Goal: Task Accomplishment & Management: Complete application form

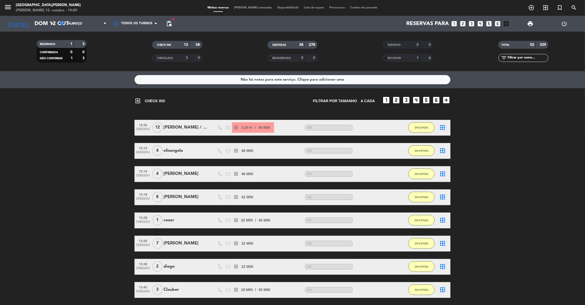
click at [499, 161] on bookings-row "12:36 CHEGOU 12 [PERSON_NAME] / [PERSON_NAME] exit_to_app 1:24 H / 45 MIN sms 5…" at bounding box center [292, 267] width 585 height 294
click at [513, 176] on bookings-row "12:36 CHEGOU 12 [PERSON_NAME] / [PERSON_NAME] exit_to_app 1:25 H / 45 MIN sms 5…" at bounding box center [292, 267] width 585 height 294
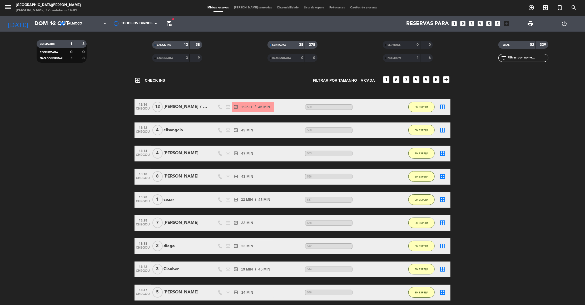
scroll to position [16, 0]
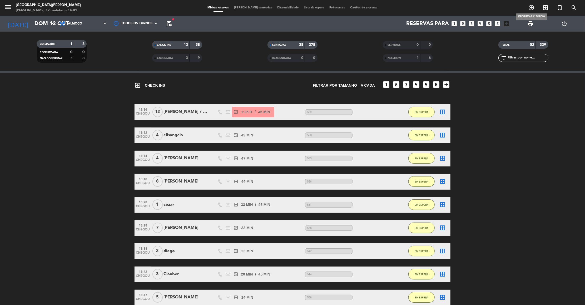
click at [529, 7] on icon "add_circle_outline" at bounding box center [531, 7] width 6 height 6
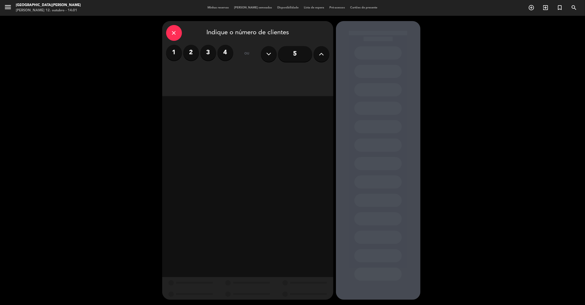
click at [182, 34] on div "close Indique o número de clientes" at bounding box center [247, 33] width 163 height 16
click at [175, 31] on icon "close" at bounding box center [174, 33] width 6 height 6
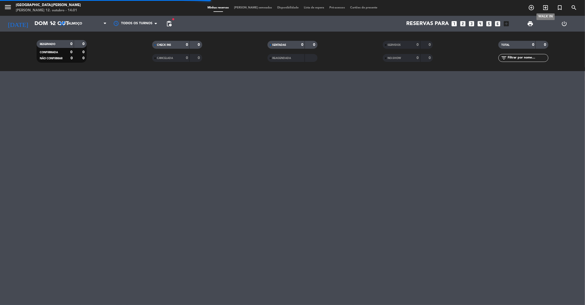
click at [547, 10] on icon "exit_to_app" at bounding box center [545, 7] width 6 height 6
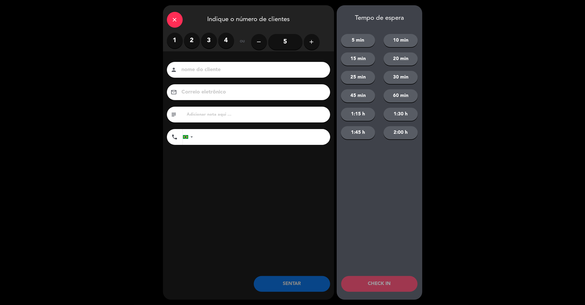
click at [311, 42] on icon "add" at bounding box center [312, 42] width 6 height 6
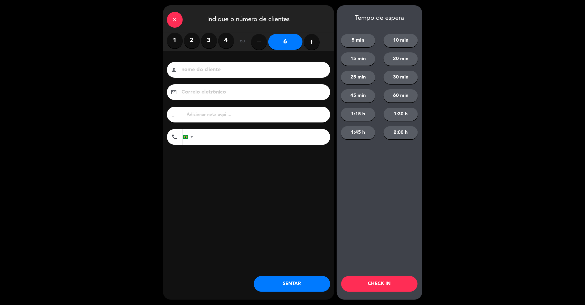
click at [311, 42] on icon "add" at bounding box center [312, 42] width 6 height 6
click at [258, 45] on button "remove" at bounding box center [259, 42] width 16 height 16
type input "7"
click at [216, 71] on input at bounding box center [252, 69] width 142 height 9
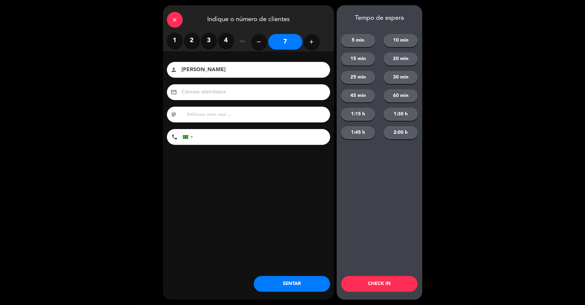
type input "[PERSON_NAME]"
click at [214, 113] on input "text" at bounding box center [256, 114] width 140 height 7
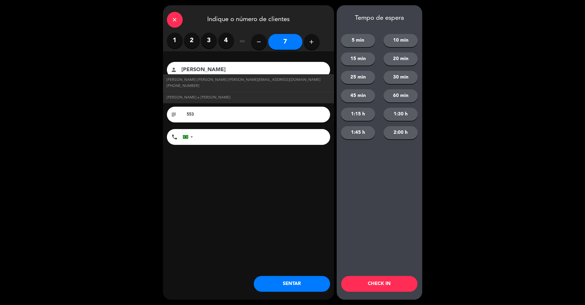
type input "553"
click at [356, 96] on button "45 min" at bounding box center [358, 95] width 34 height 13
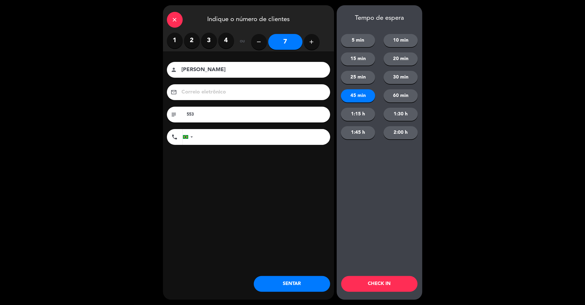
click at [377, 286] on button "CHECK IN" at bounding box center [379, 284] width 76 height 16
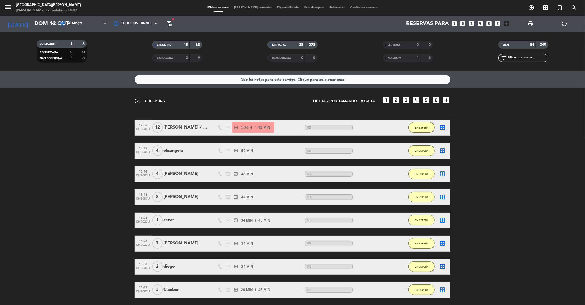
click at [496, 185] on bookings-row "12:36 CHEGOU 12 [PERSON_NAME] / [PERSON_NAME] exit_to_app 1:26 H / 45 MIN sms 5…" at bounding box center [292, 290] width 585 height 340
